Goal: Find specific page/section: Find specific page/section

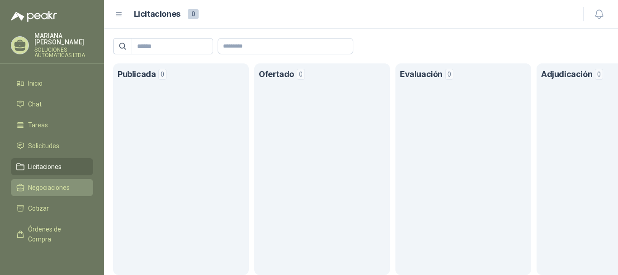
click at [59, 184] on span "Negociaciones" at bounding box center [49, 187] width 42 height 10
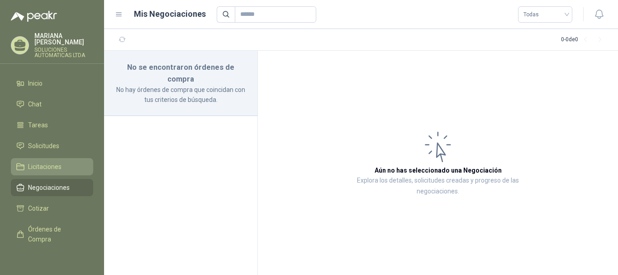
click at [53, 162] on span "Licitaciones" at bounding box center [45, 167] width 34 height 10
